Goal: Information Seeking & Learning: Check status

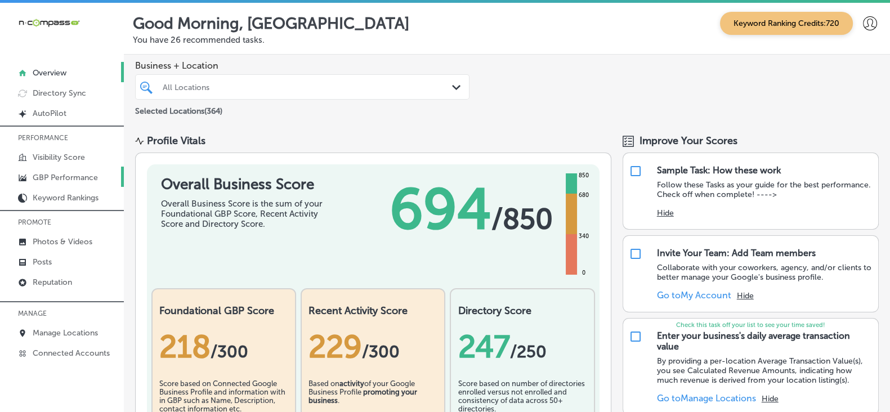
click at [75, 179] on p "GBP Performance" at bounding box center [65, 178] width 65 height 10
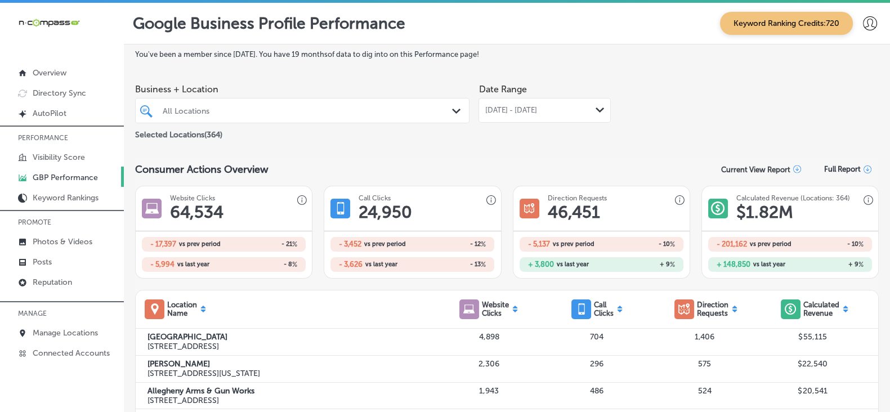
click at [556, 117] on div "[DATE] - [DATE] Path Created with Sketch." at bounding box center [544, 110] width 132 height 25
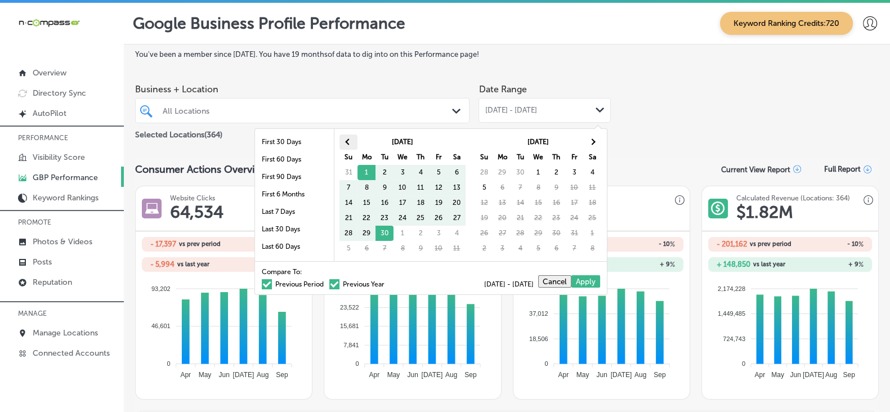
click at [342, 144] on th at bounding box center [348, 142] width 18 height 15
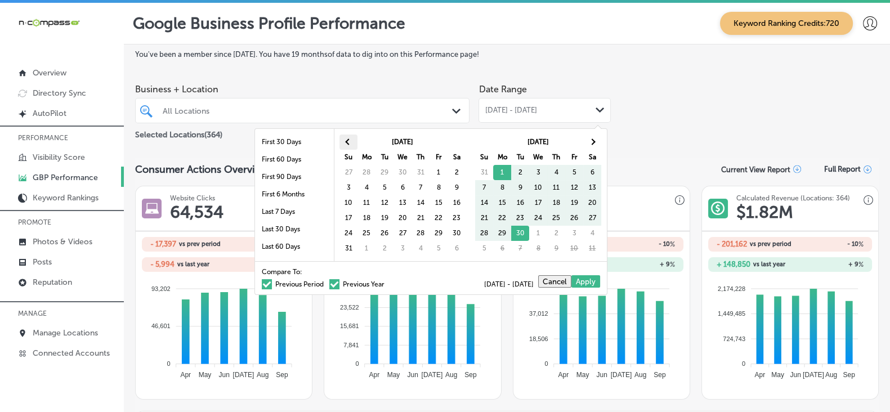
click at [346, 144] on th at bounding box center [348, 142] width 18 height 15
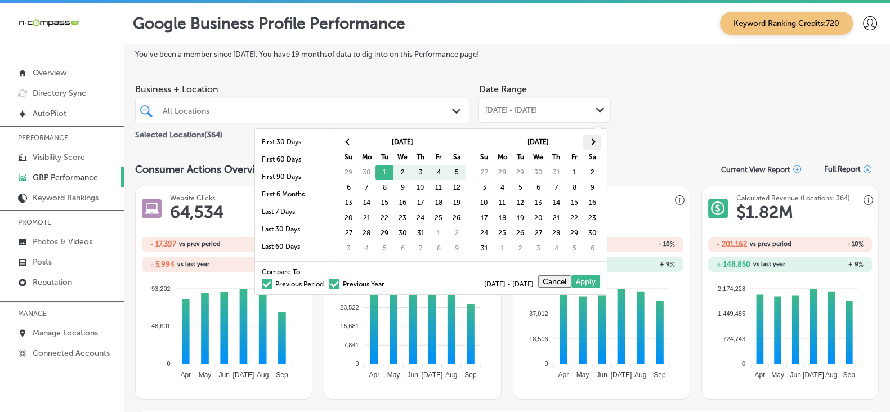
click at [599, 139] on th at bounding box center [592, 142] width 18 height 15
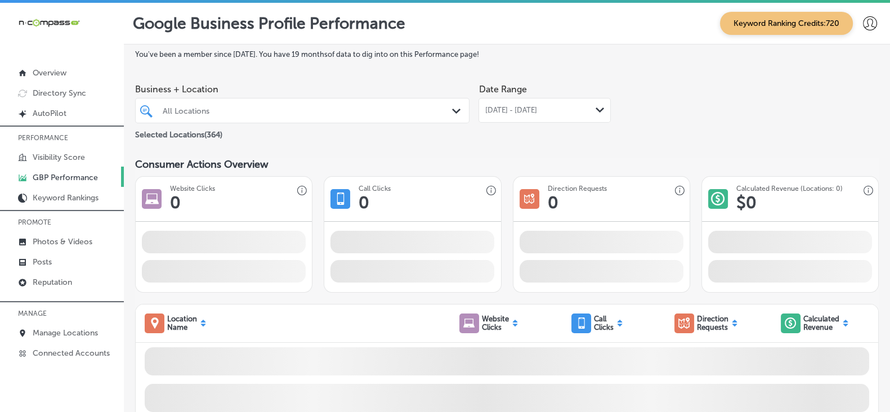
click at [300, 109] on div "All Locations" at bounding box center [308, 111] width 290 height 10
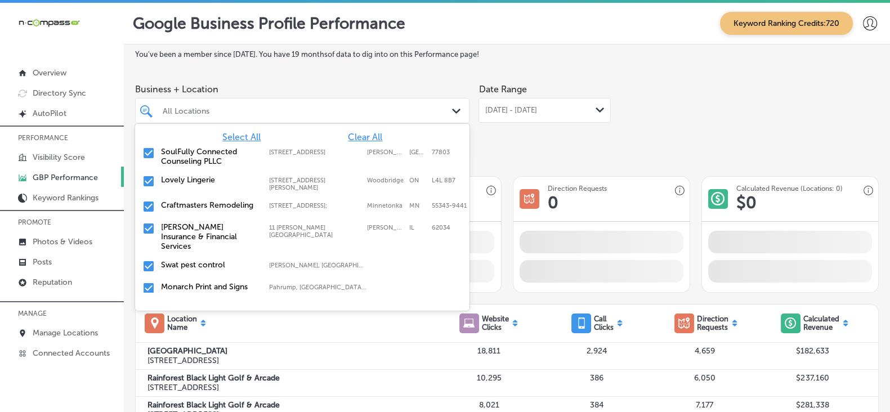
click at [353, 142] on span "Clear All" at bounding box center [365, 137] width 34 height 11
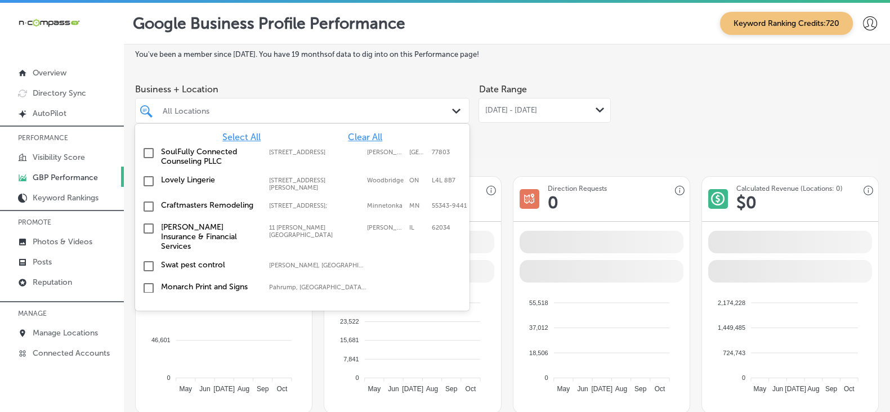
click at [192, 110] on div "All Locations" at bounding box center [308, 111] width 290 height 10
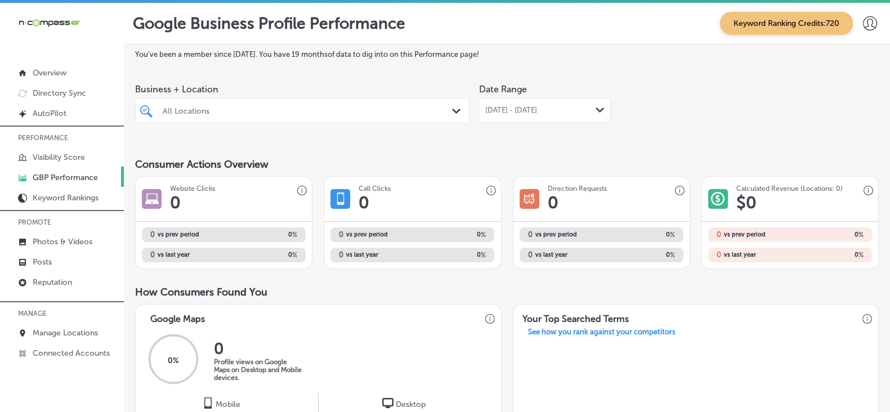
click at [192, 110] on div "All Locations" at bounding box center [308, 111] width 290 height 10
click at [195, 111] on div "All Locations" at bounding box center [308, 111] width 290 height 10
type input "v"
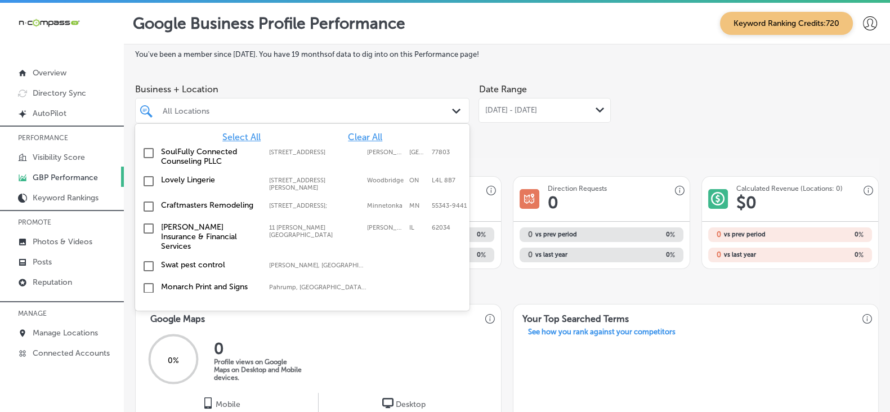
paste input "G Brothers Garage Doors"
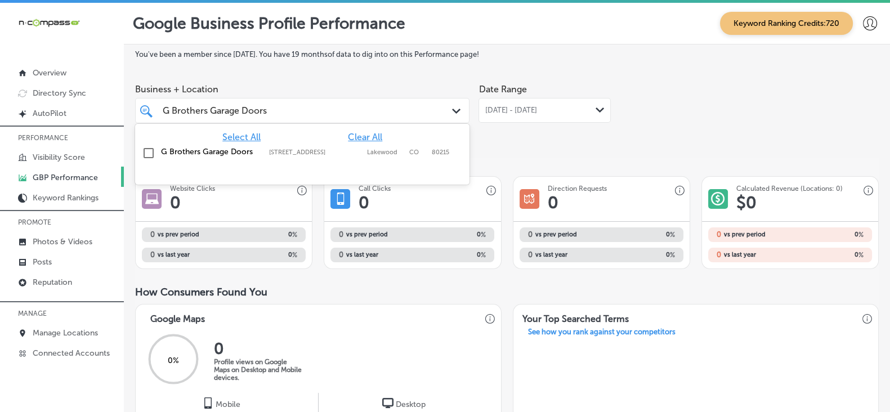
click at [220, 153] on label "G Brothers Garage Doors" at bounding box center [209, 152] width 97 height 10
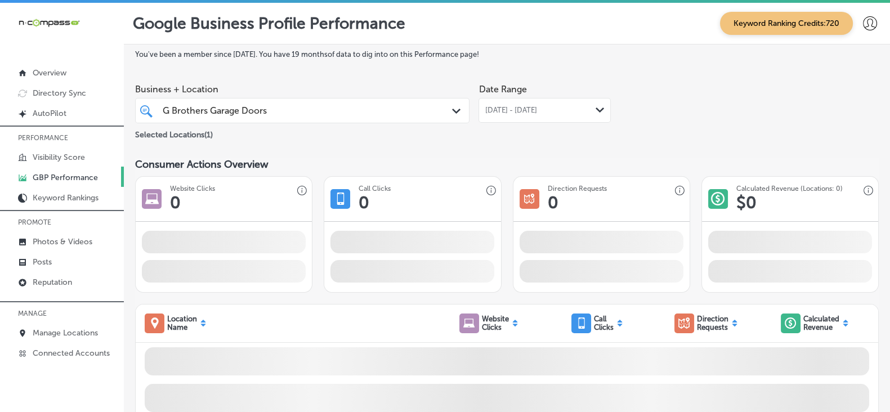
drag, startPoint x: 504, startPoint y: 195, endPoint x: 458, endPoint y: 154, distance: 61.8
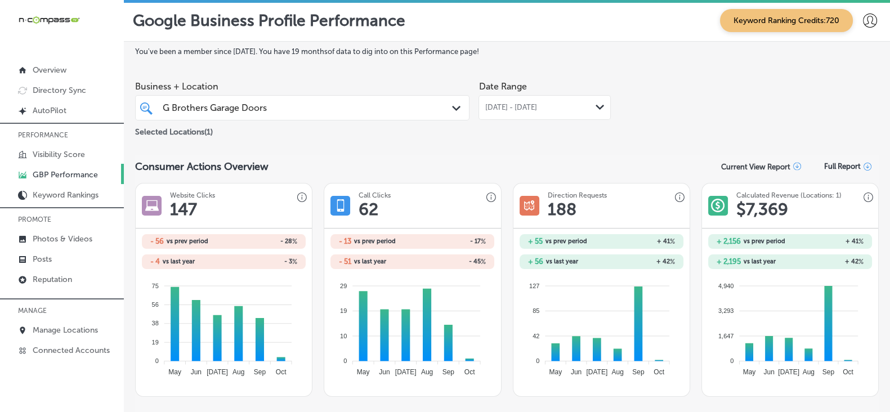
click at [306, 117] on div "G Brothers Garage Doors G Brothers Garage Doors" at bounding box center [302, 107] width 290 height 17
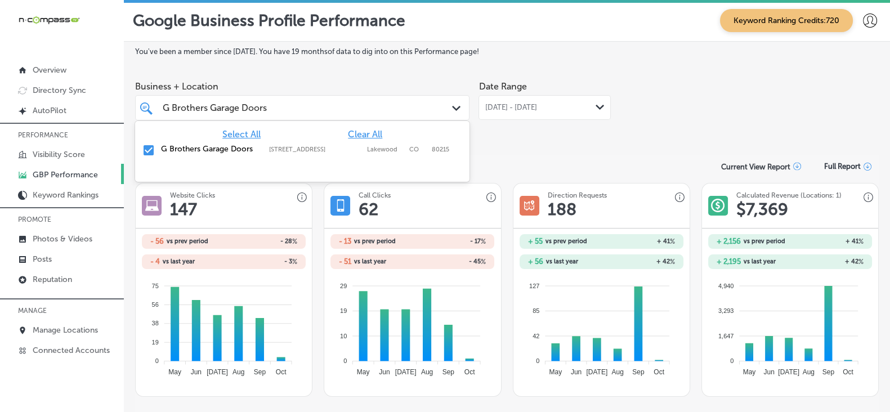
click at [370, 133] on span "Clear All" at bounding box center [365, 134] width 34 height 11
click at [248, 112] on input "G Brothers Garage Doors" at bounding box center [216, 107] width 106 height 11
paste input "lowmigo"
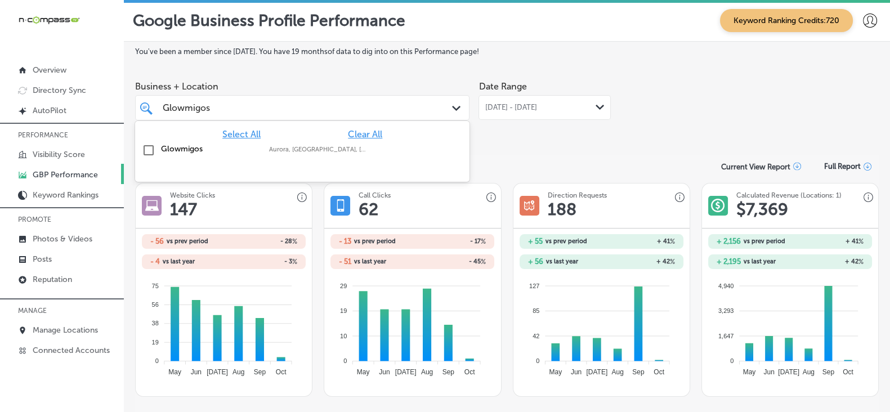
click at [196, 147] on label "Glowmigos" at bounding box center [209, 149] width 97 height 10
type input "Glowmigos"
click at [526, 169] on section "Consumer Actions Overview Current View Report Full Report Website Clicks 147 - …" at bounding box center [507, 275] width 744 height 241
